Goal: Complete application form

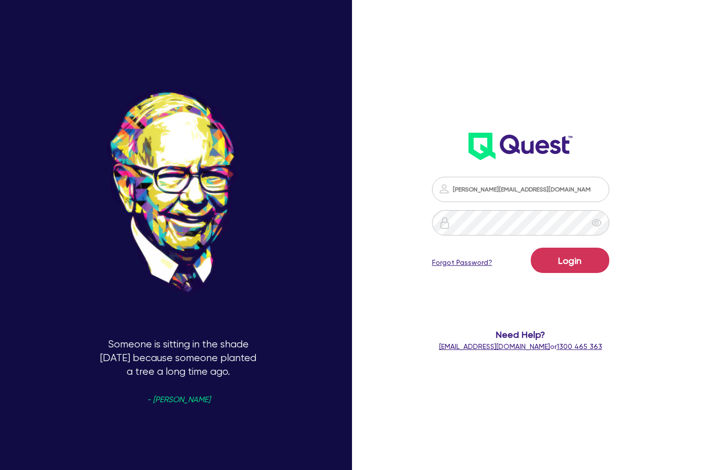
click at [572, 262] on button "Login" at bounding box center [569, 259] width 78 height 25
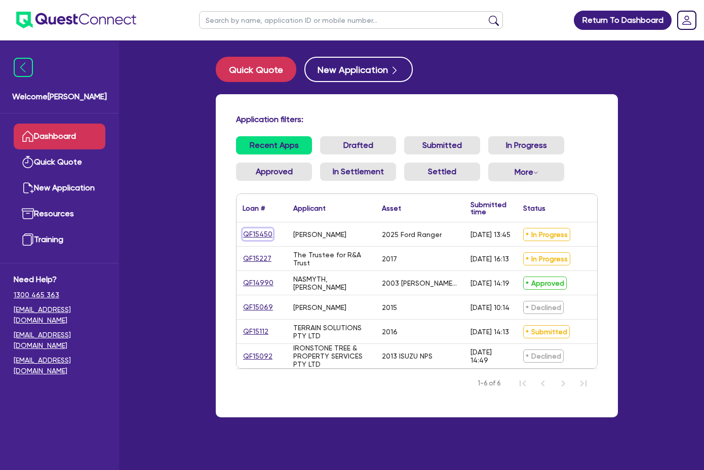
click at [242, 231] on link "QF15450" at bounding box center [257, 234] width 30 height 12
select select "Quest Finance - Own Book"
select select "CARS_AND_LIGHT_TRUCKS"
select select "PASSENGER_VEHICLES"
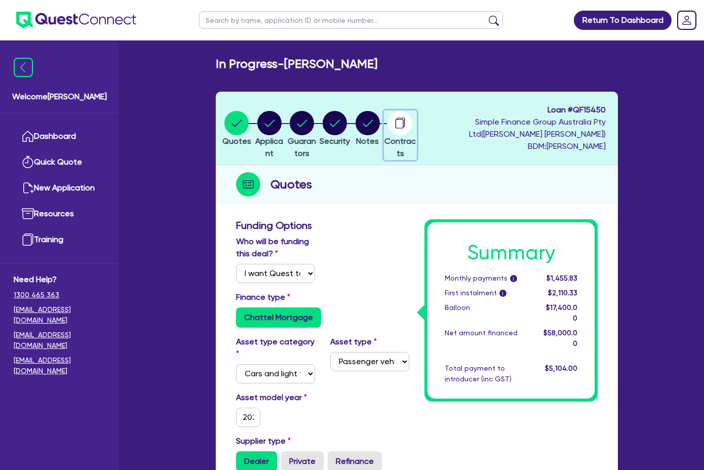
click at [412, 123] on circle "button" at bounding box center [400, 123] width 24 height 24
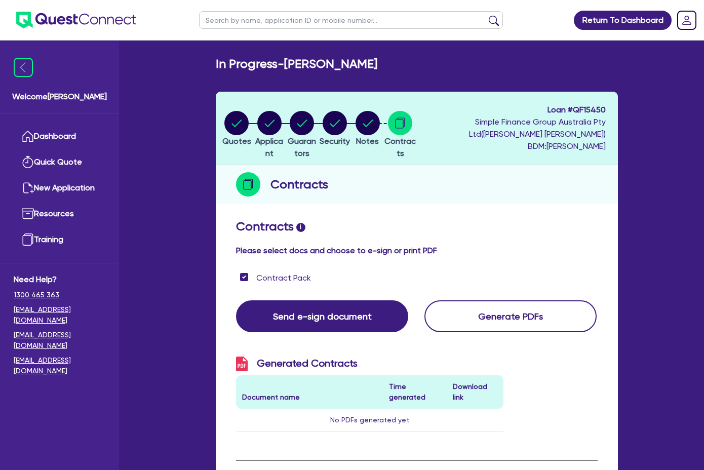
drag, startPoint x: 398, startPoint y: 119, endPoint x: 393, endPoint y: 117, distance: 5.7
click at [384, 118] on li "Notes" at bounding box center [367, 127] width 33 height 35
click at [380, 116] on circle "button" at bounding box center [367, 123] width 24 height 24
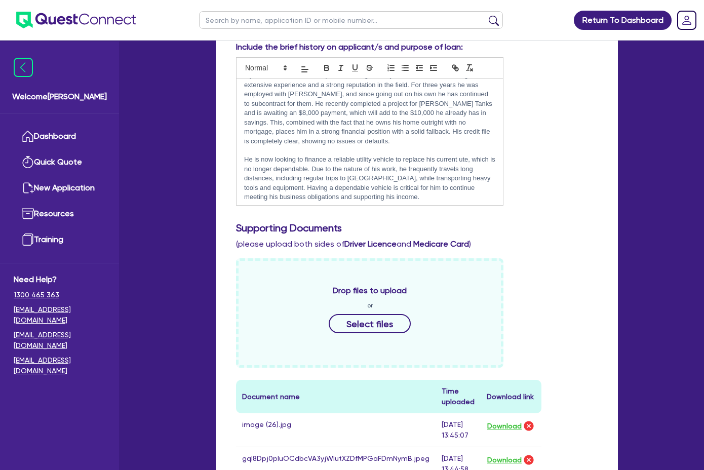
scroll to position [35, 0]
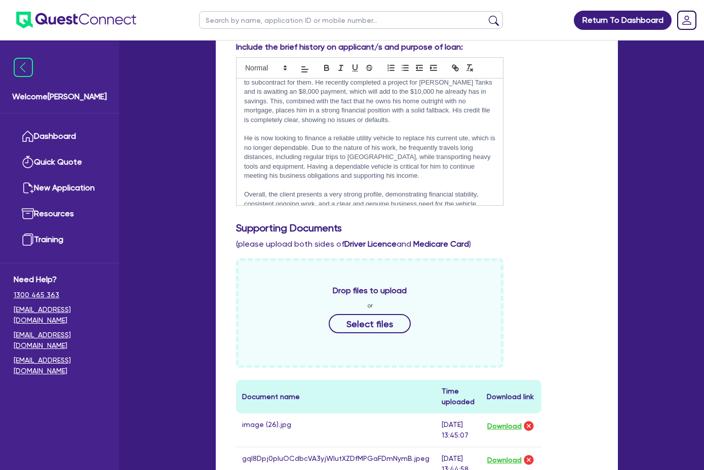
click at [244, 218] on p "Kind regards," at bounding box center [369, 222] width 251 height 9
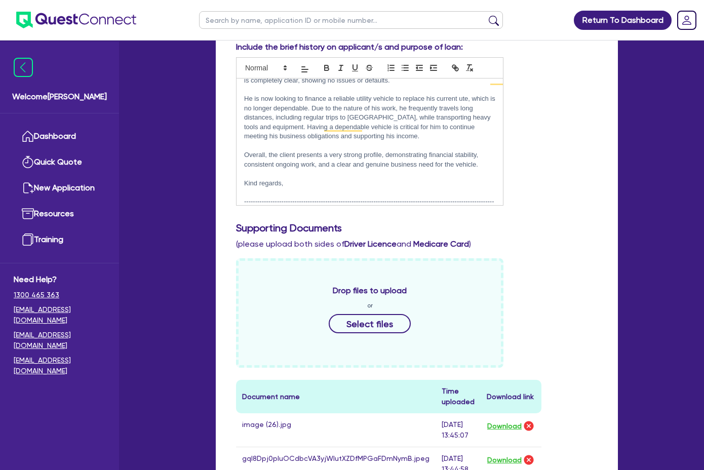
scroll to position [75, 0]
click at [268, 225] on p "Client payments from" at bounding box center [369, 229] width 251 height 9
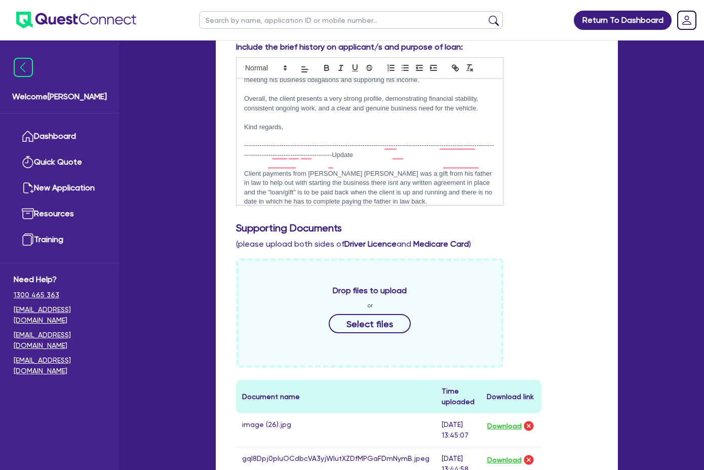
scroll to position [131, 0]
click at [403, 234] on p "it would be the equivent as if "I" was to fund the deal that quest allows" at bounding box center [369, 238] width 251 height 9
click at [397, 234] on p "it would be the equivent as if "I" were to fund the deal that quest allows" at bounding box center [369, 238] width 251 height 9
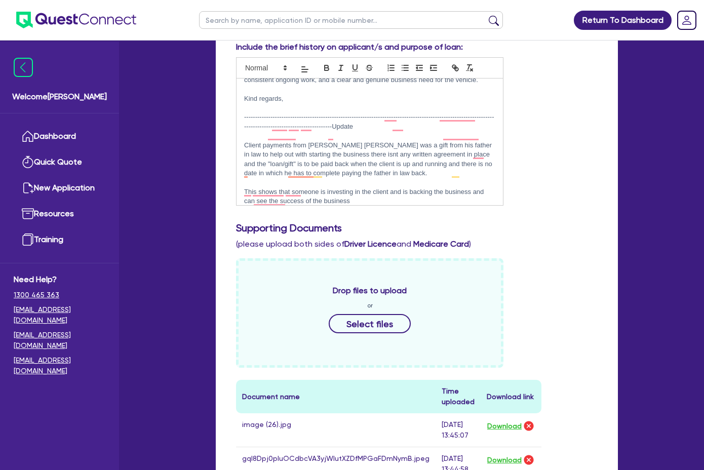
scroll to position [166, 0]
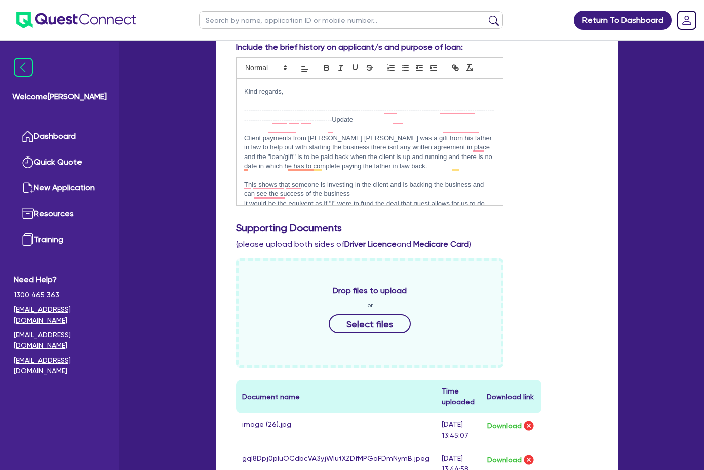
drag, startPoint x: 223, startPoint y: 189, endPoint x: 181, endPoint y: 93, distance: 105.1
click at [236, 93] on div "My client has worked in the plastic welding industry his entire career, buildin…" at bounding box center [369, 141] width 266 height 127
click at [244, 124] on p "To enrich screen reader interactions, please activate Accessibility in Grammarl…" at bounding box center [369, 128] width 251 height 9
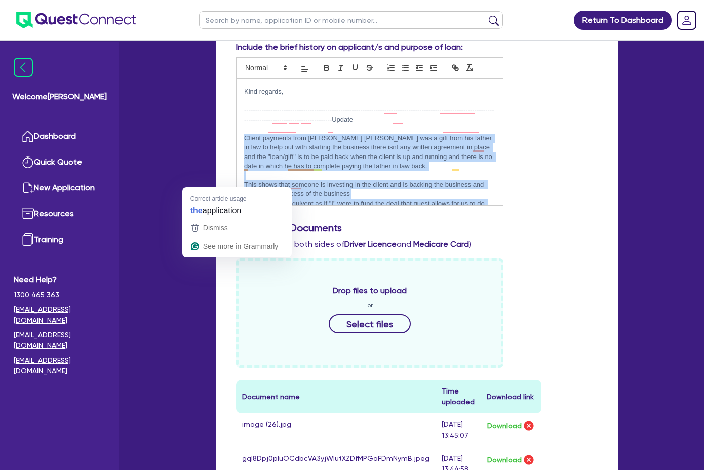
drag, startPoint x: 181, startPoint y: 96, endPoint x: 221, endPoint y: 185, distance: 98.1
click at [236, 185] on div "My client has worked in the plastic welding industry his entire career, buildin…" at bounding box center [369, 141] width 266 height 127
copy div "Client payments from [PERSON_NAME] [PERSON_NAME] was a gift from his father in …"
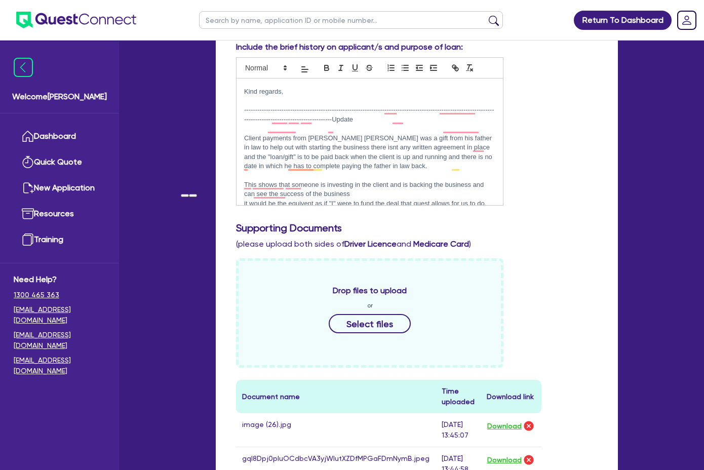
click at [244, 218] on p "as mentinoed client is to receive a payment for work that he has recently compl…" at bounding box center [369, 227] width 251 height 19
drag, startPoint x: 224, startPoint y: 184, endPoint x: 182, endPoint y: 95, distance: 98.0
click at [236, 95] on div "My client has worked in the plastic welding industry his entire career, buildin…" at bounding box center [369, 141] width 266 height 127
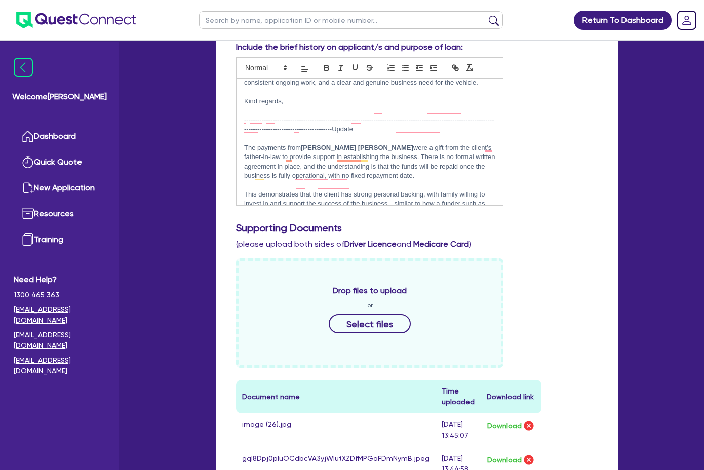
scroll to position [156, 0]
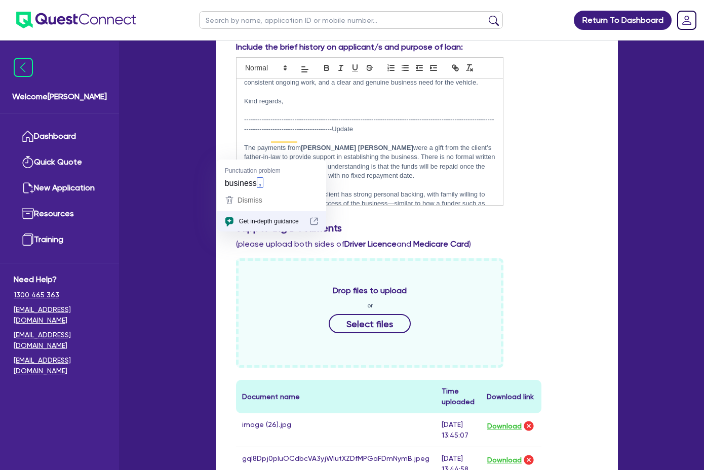
click at [458, 190] on p "This demonstrates that the client has strong personal backing, with family will…" at bounding box center [369, 204] width 251 height 28
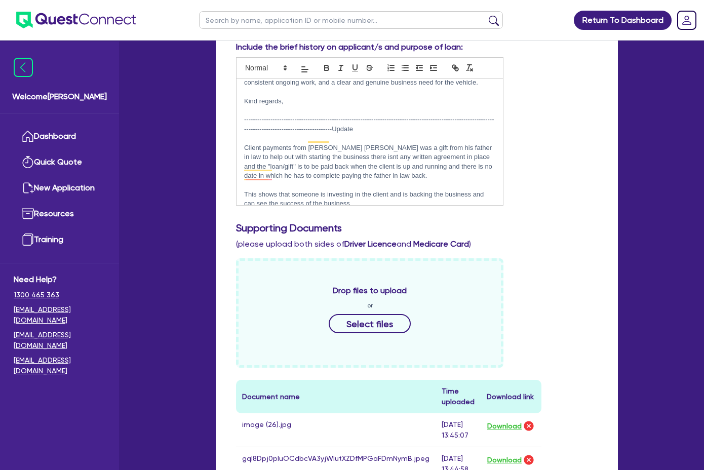
scroll to position [158, 0]
click at [260, 206] on p "it would be the equivalent as if "I" were to fund the deal that quest allows fo…" at bounding box center [369, 210] width 251 height 9
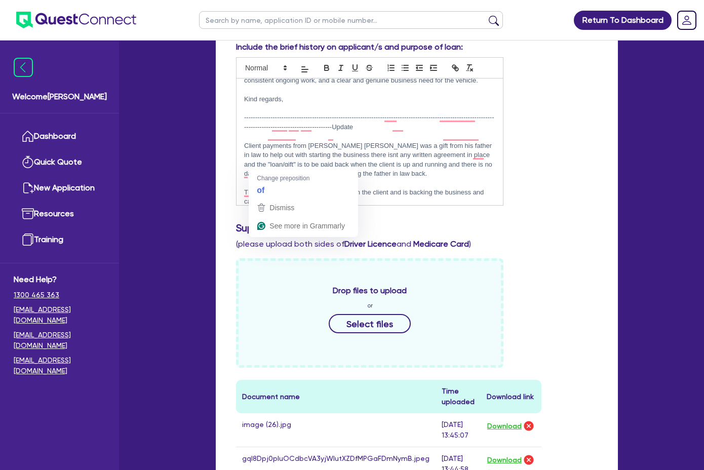
click at [260, 206] on p "it would be the equivalent as if "I" were to fund the deal that quest allows fo…" at bounding box center [369, 210] width 251 height 9
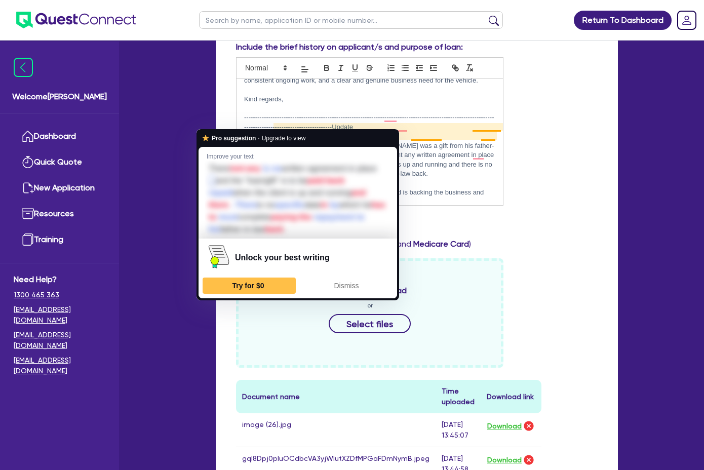
click at [244, 206] on p "it would be the equivalent of if "I" were to fund the deal that quest allows fo…" at bounding box center [369, 210] width 251 height 9
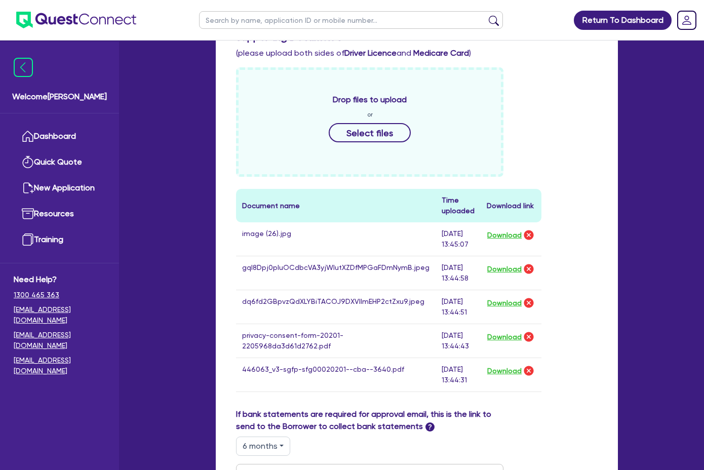
scroll to position [506, 0]
